Goal: Task Accomplishment & Management: Manage account settings

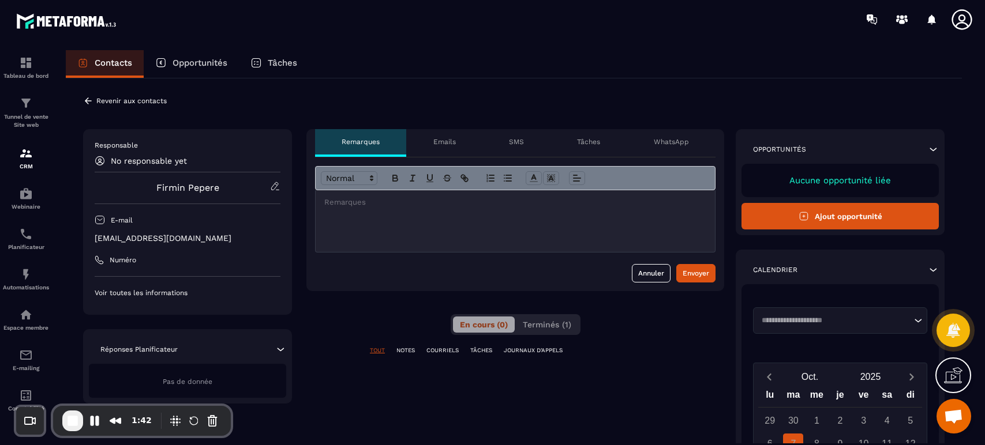
click at [87, 99] on icon at bounding box center [88, 100] width 7 height 6
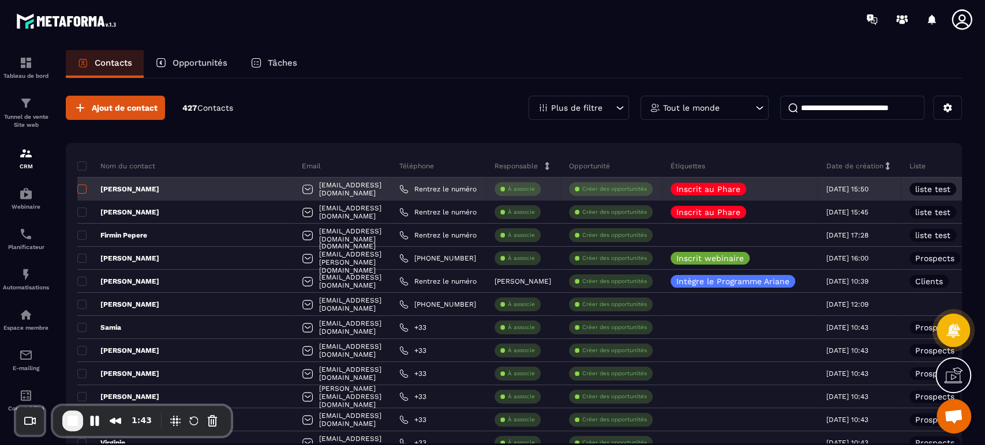
click at [83, 192] on span at bounding box center [81, 189] width 9 height 9
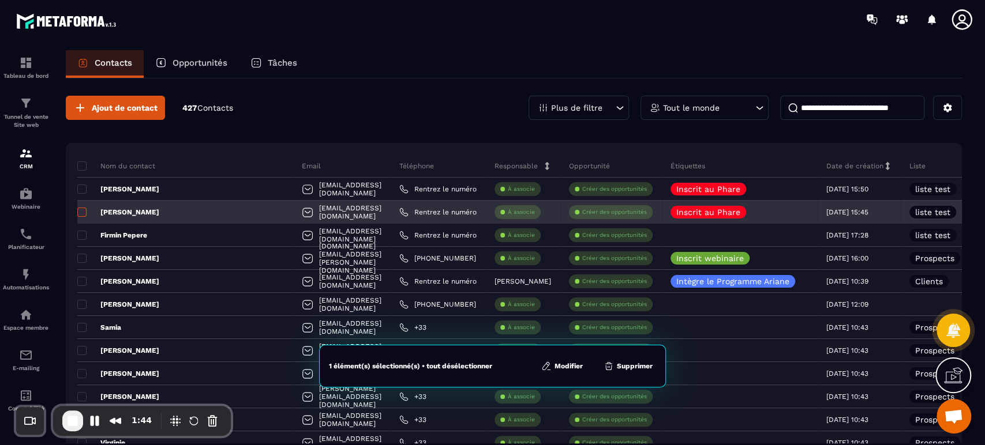
click at [82, 208] on span at bounding box center [81, 212] width 9 height 9
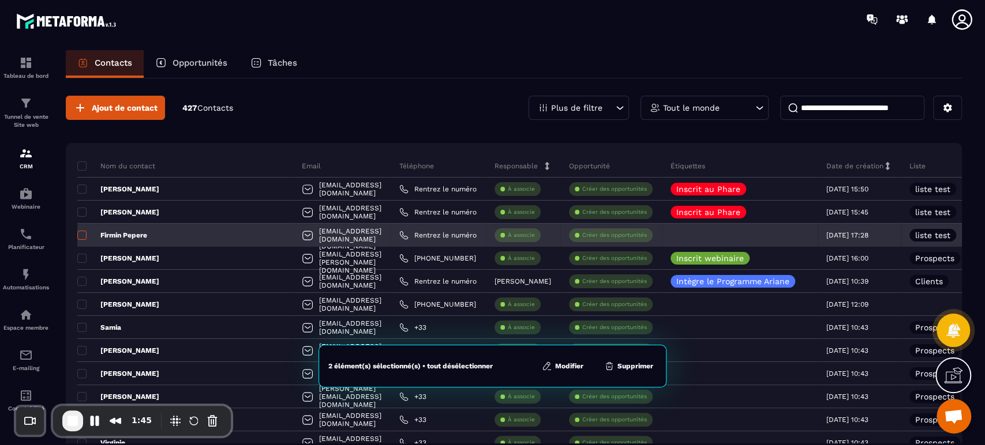
click at [82, 234] on span at bounding box center [81, 235] width 9 height 9
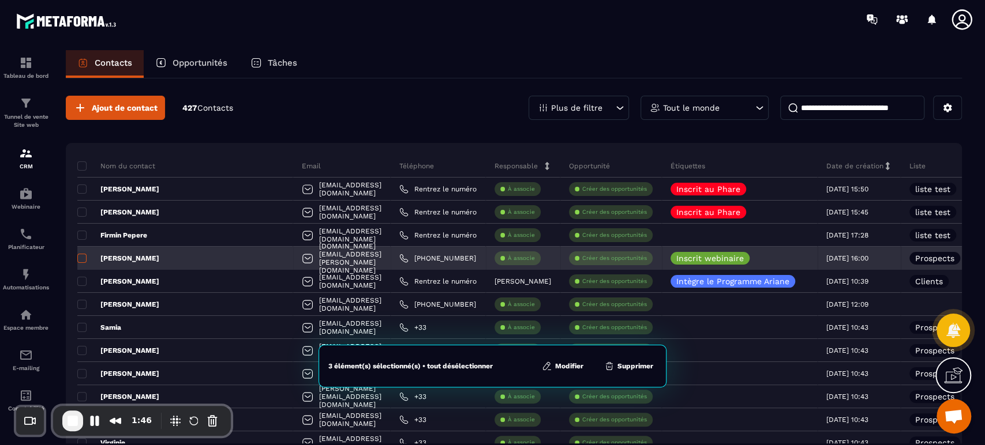
click at [81, 257] on span at bounding box center [81, 258] width 9 height 9
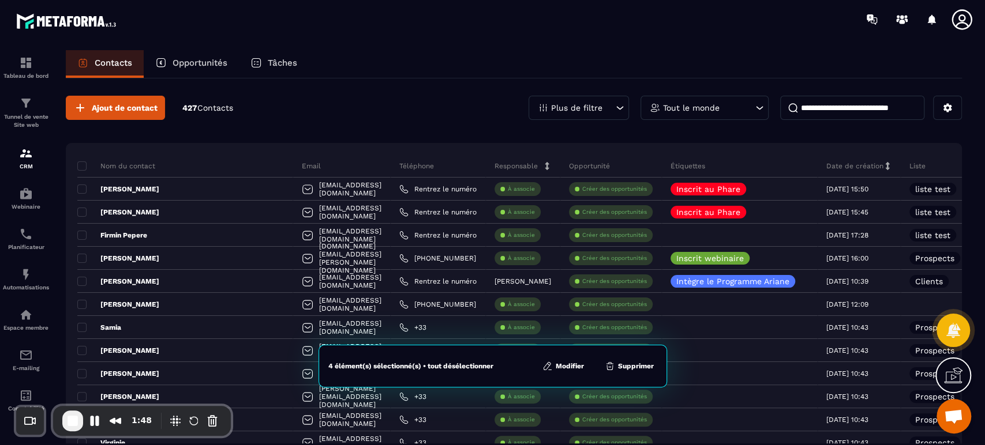
click at [557, 366] on button "Modifier" at bounding box center [563, 367] width 48 height 12
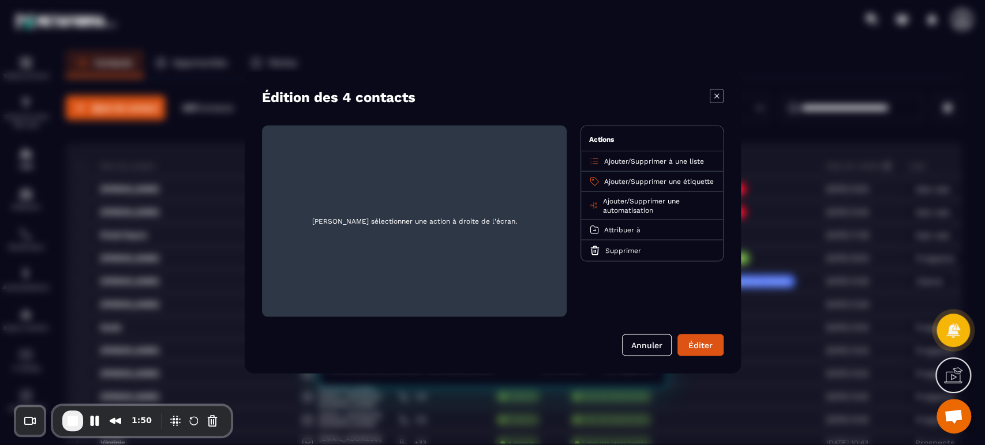
click at [664, 157] on span "Supprimer à une liste" at bounding box center [666, 161] width 73 height 8
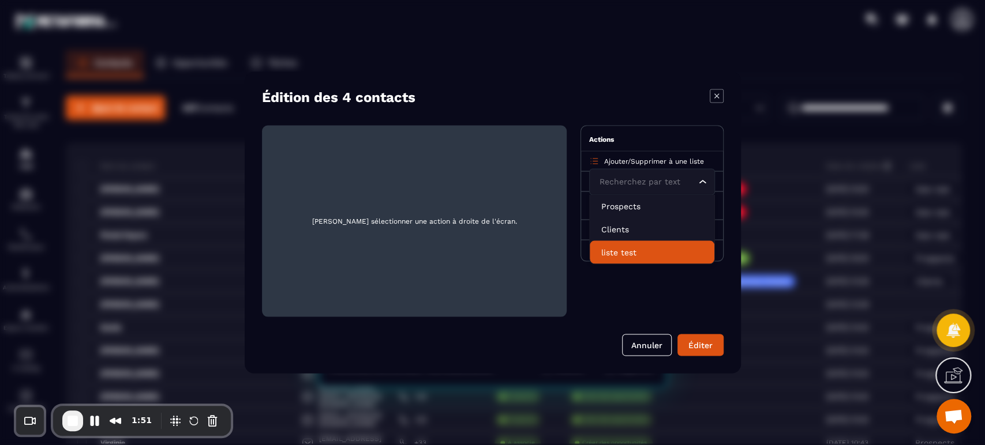
click at [610, 247] on p "liste test" at bounding box center [652, 253] width 102 height 12
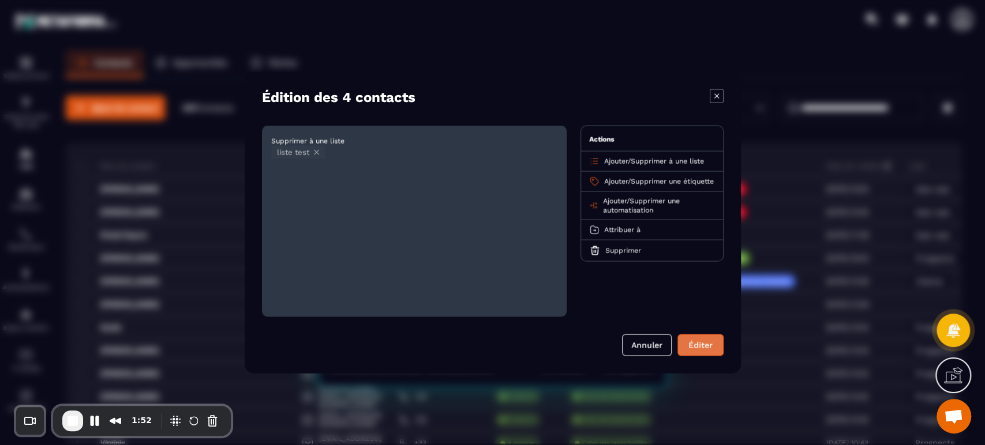
click at [699, 350] on button "Éditer" at bounding box center [700, 346] width 46 height 22
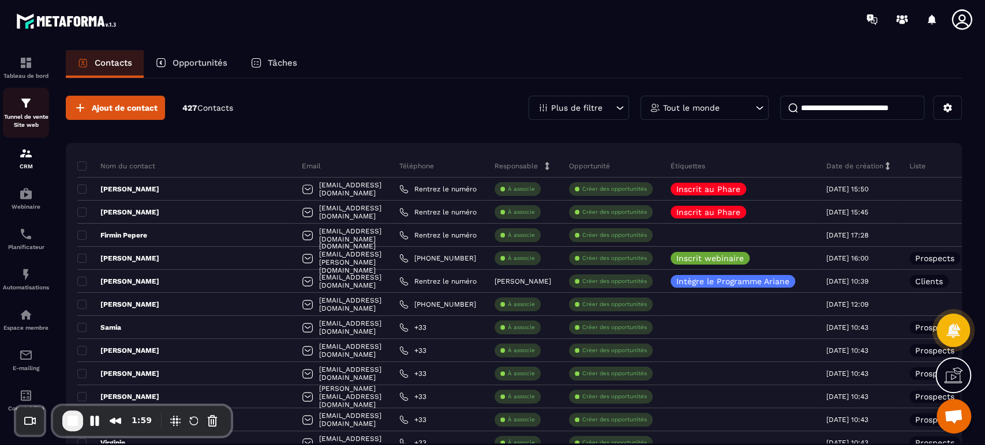
click at [31, 103] on img at bounding box center [26, 103] width 14 height 14
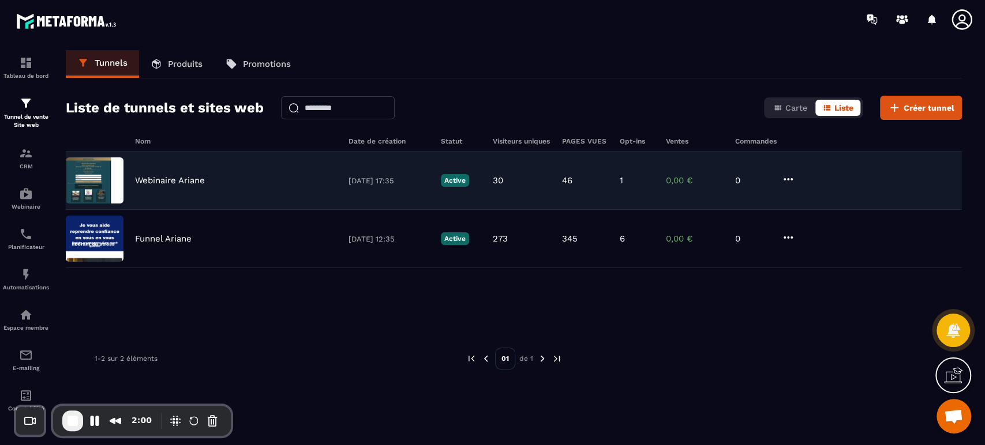
click at [175, 178] on p "Webinaire Ariane" at bounding box center [170, 180] width 70 height 10
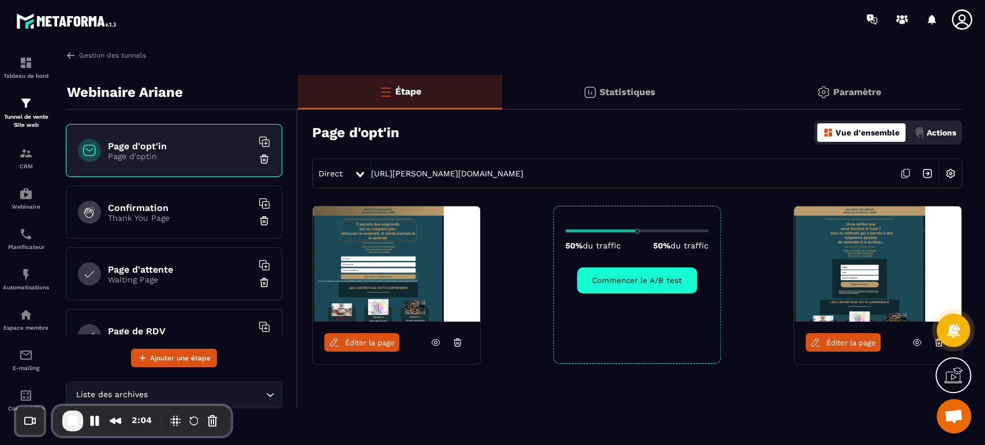
click at [434, 344] on icon at bounding box center [435, 342] width 10 height 10
click at [913, 346] on icon at bounding box center [916, 342] width 10 height 10
click at [371, 344] on span "Éditer la page" at bounding box center [370, 343] width 50 height 9
